Goal: Task Accomplishment & Management: Manage account settings

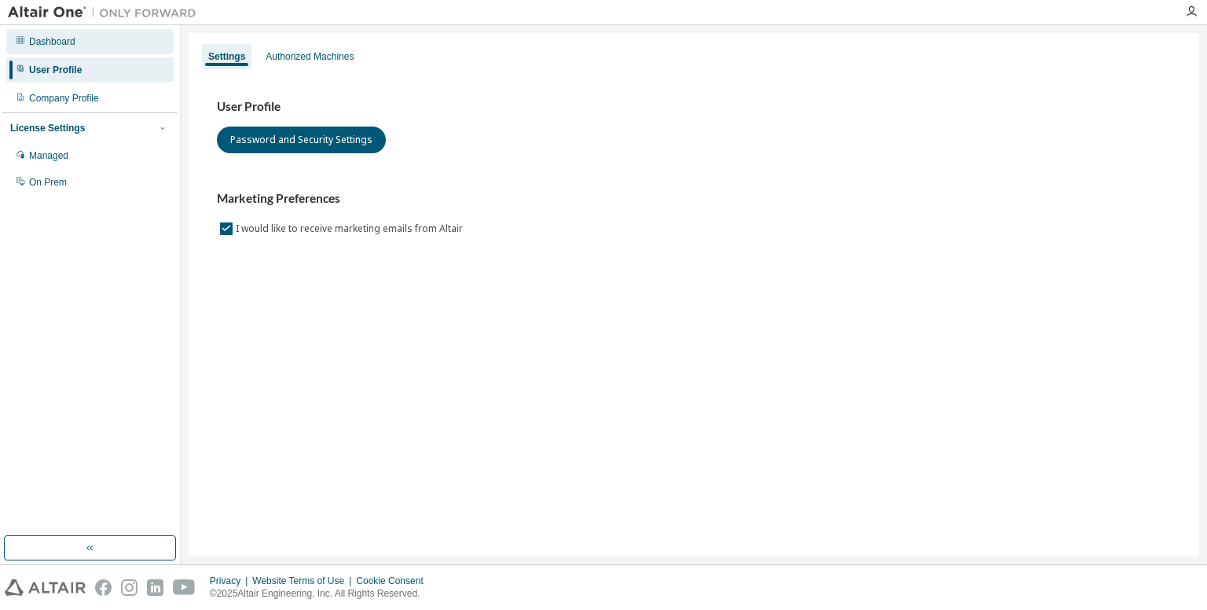
click at [71, 43] on div "Dashboard" at bounding box center [52, 41] width 46 height 13
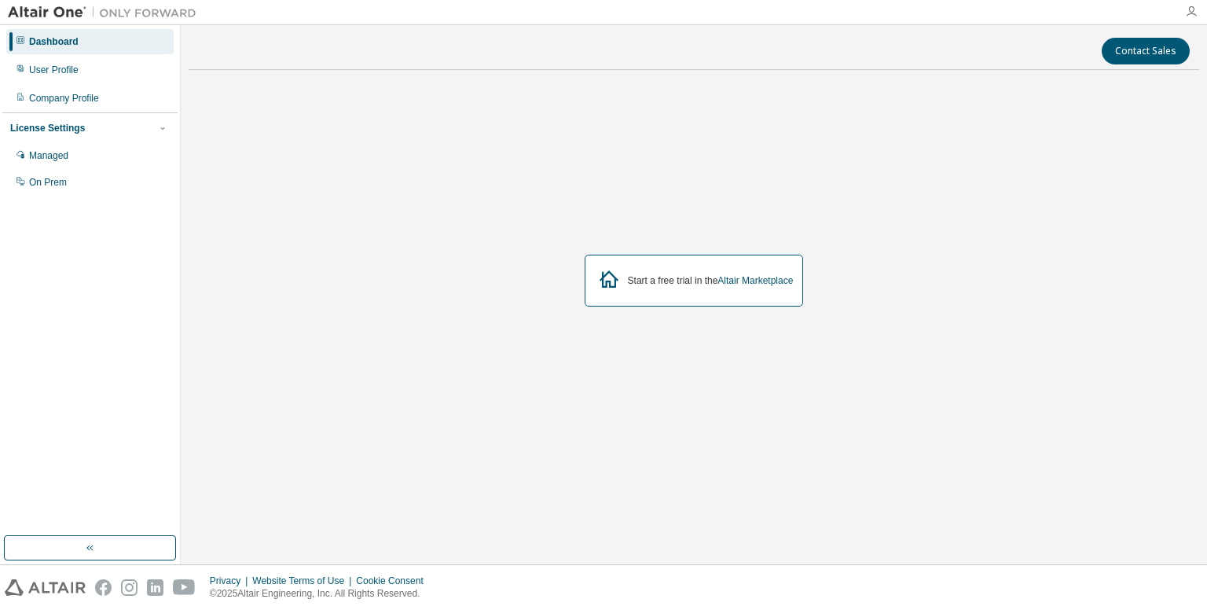
click at [1185, 16] on icon "button" at bounding box center [1191, 11] width 13 height 13
